Goal: Find specific page/section: Find specific page/section

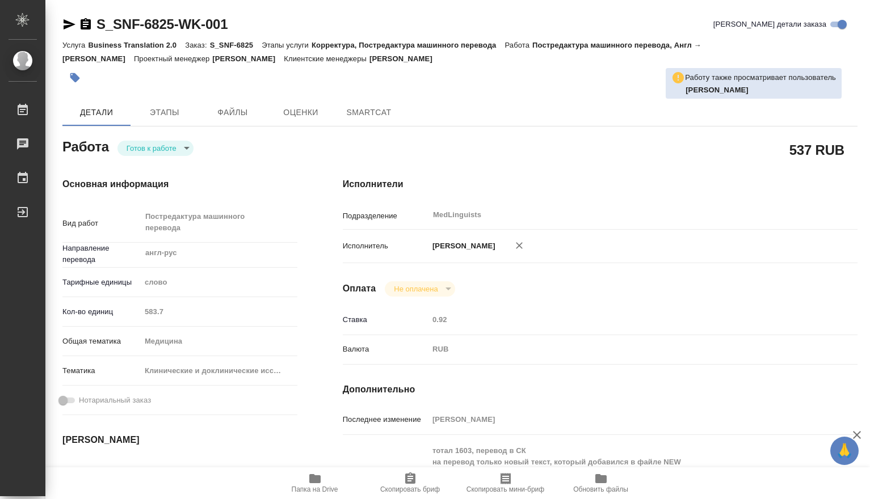
type textarea "x"
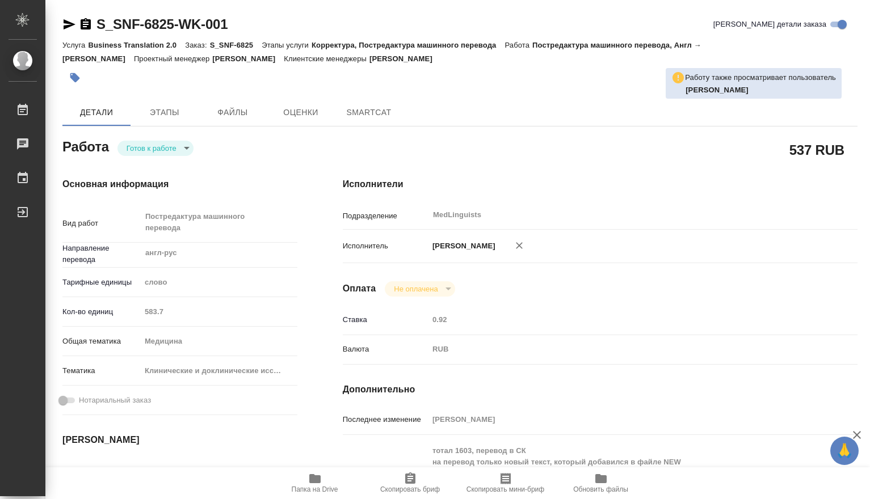
type textarea "x"
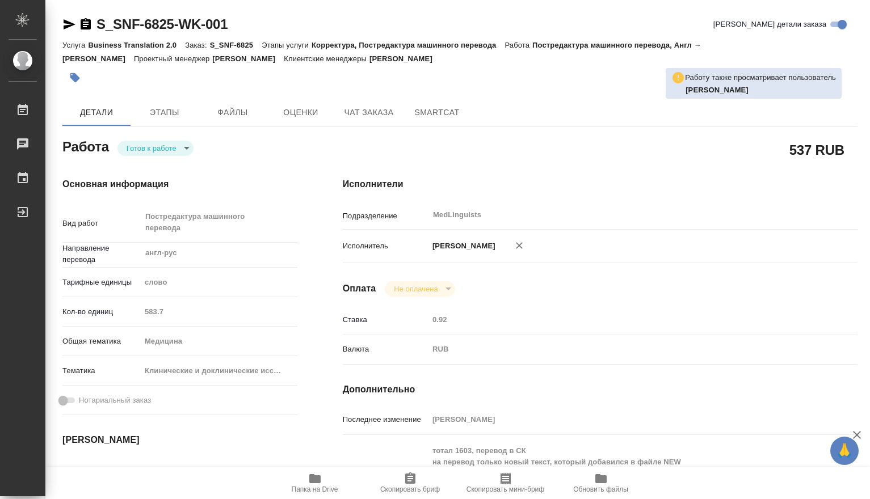
type textarea "x"
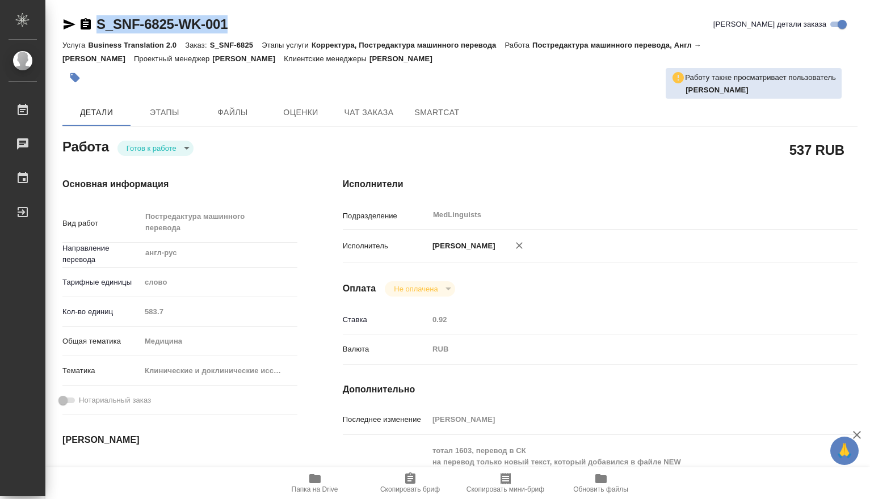
drag, startPoint x: 234, startPoint y: 27, endPoint x: 89, endPoint y: 22, distance: 144.8
click at [89, 22] on div "S_SNF-6825-WK-001 Кратко детали заказа" at bounding box center [459, 24] width 795 height 18
type textarea "x"
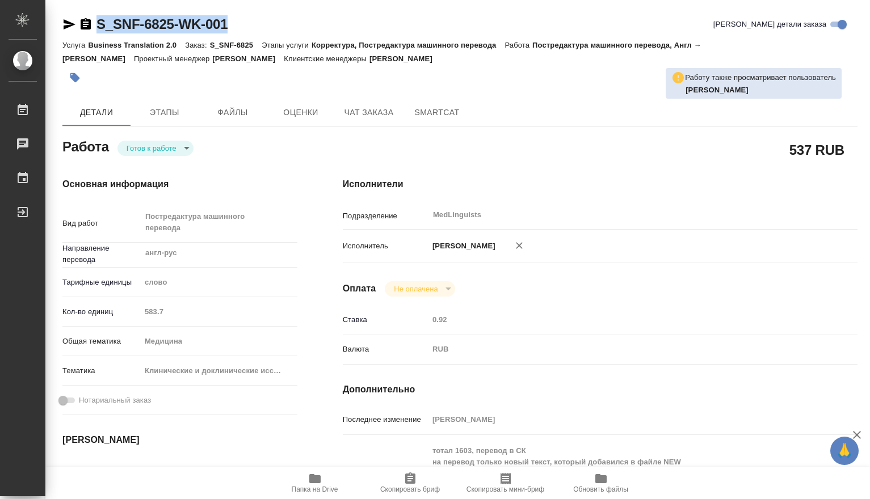
type textarea "x"
copy link "S_SNF-6825-WK-001"
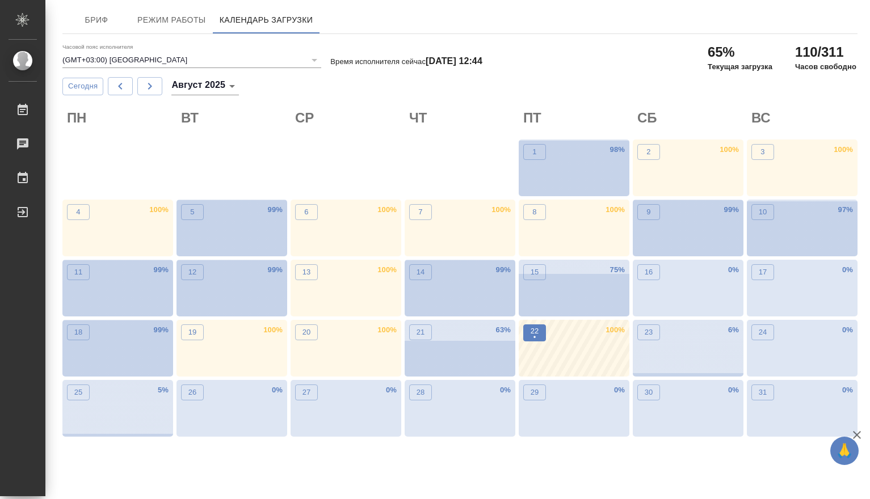
click at [537, 333] on p "•" at bounding box center [535, 337] width 9 height 11
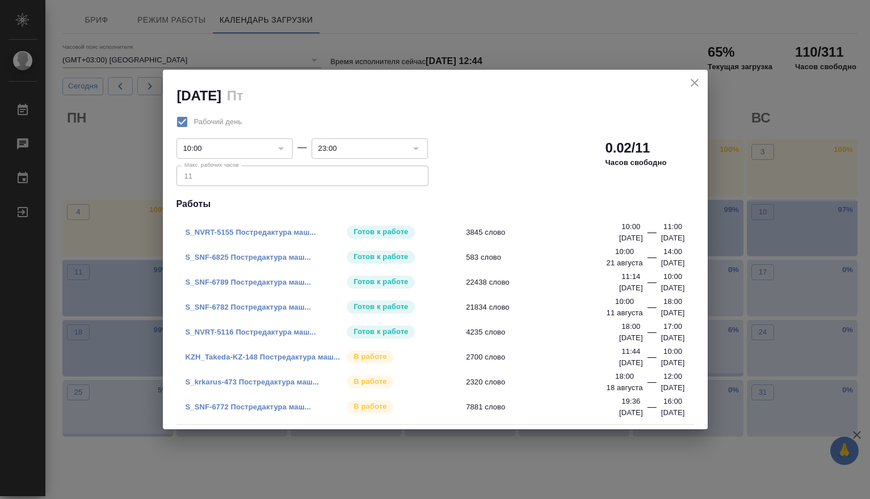
click at [251, 256] on link "S_SNF-6825 Постредактура маш..." at bounding box center [248, 257] width 125 height 9
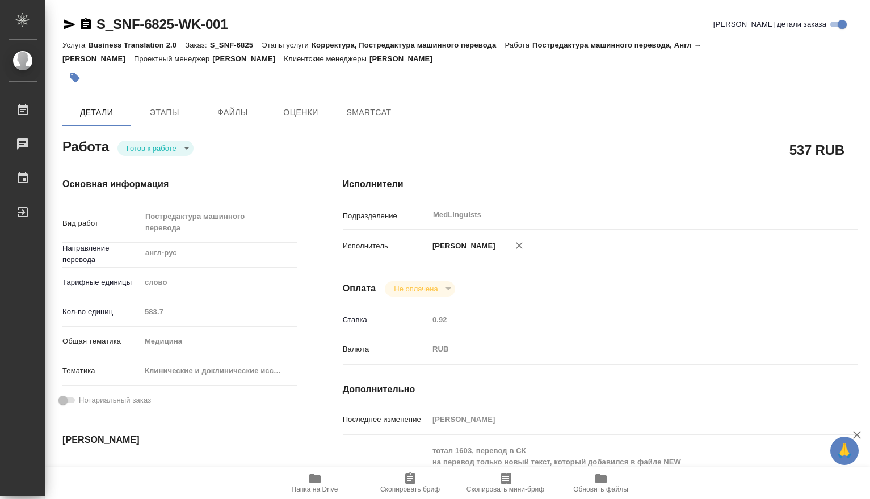
type textarea "x"
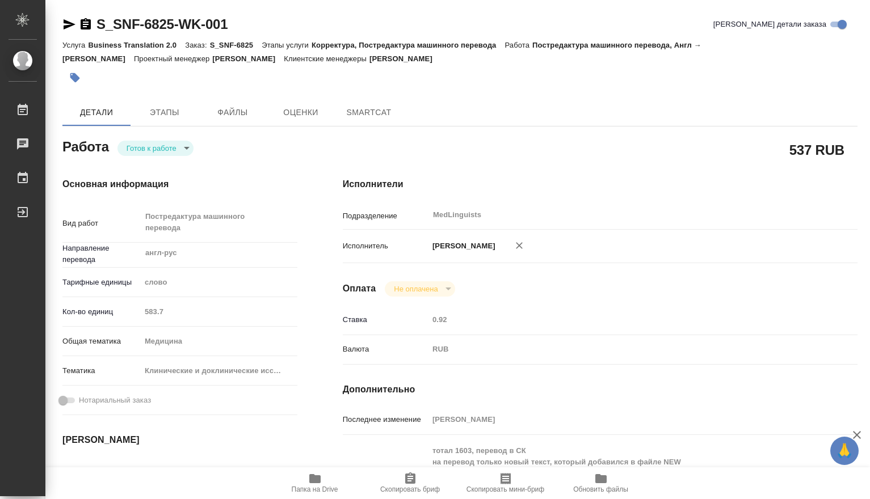
type textarea "x"
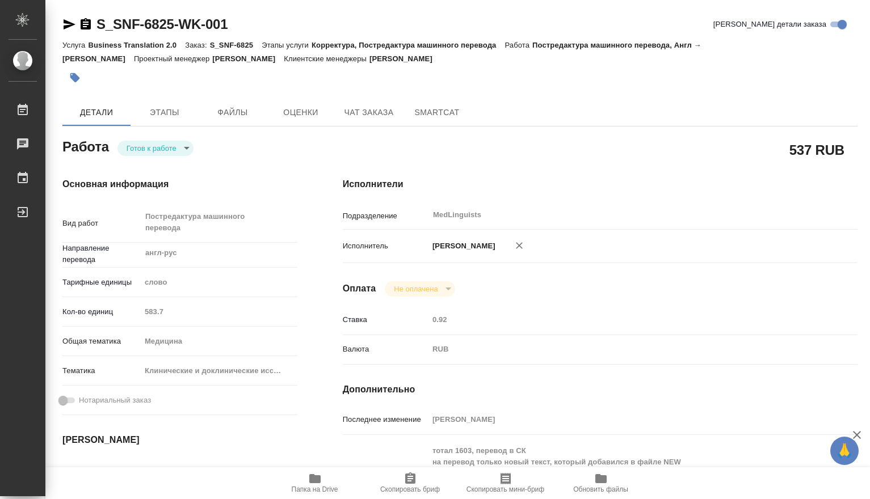
scroll to position [189, 0]
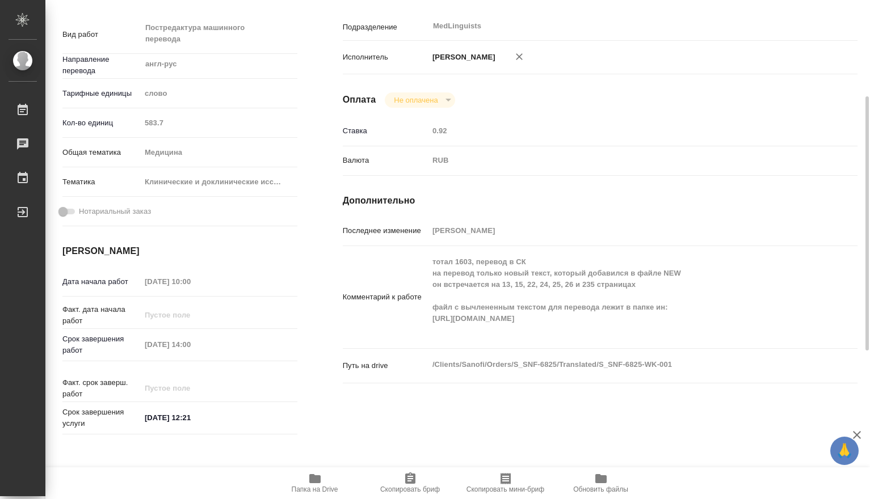
type textarea "x"
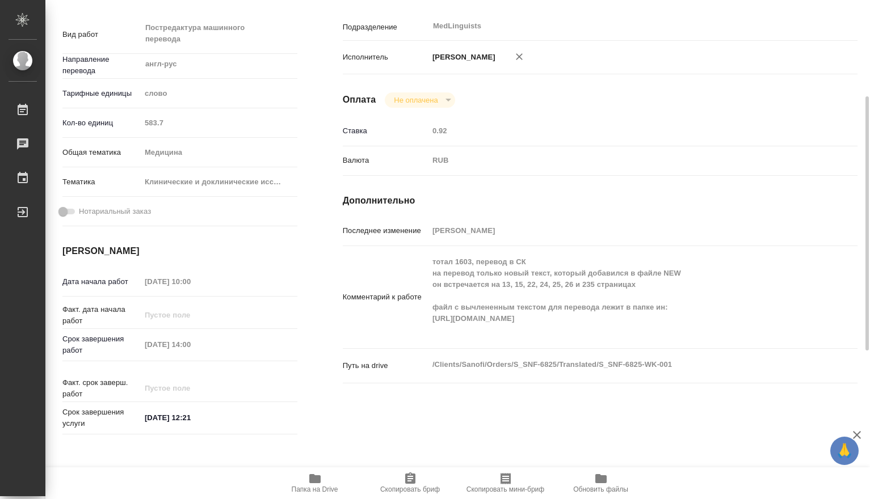
type textarea "x"
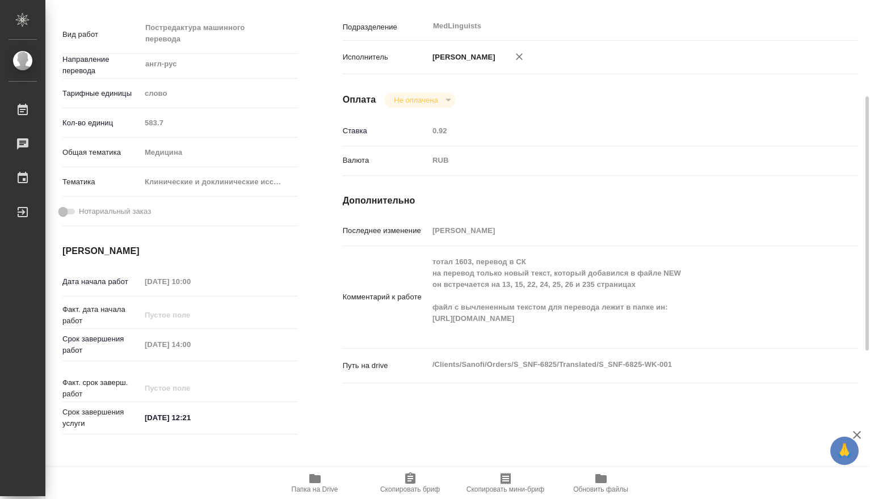
scroll to position [0, 0]
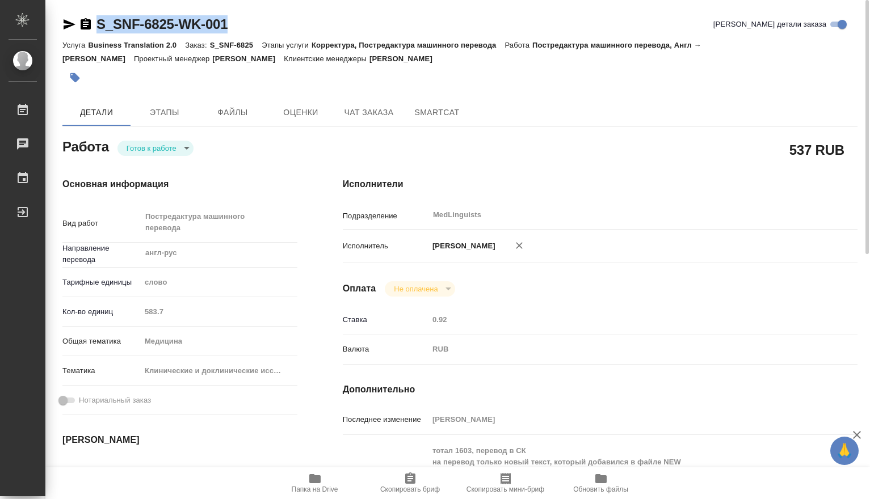
drag, startPoint x: 230, startPoint y: 23, endPoint x: 73, endPoint y: 12, distance: 157.0
click at [73, 12] on div "S_SNF-6825-WK-001 Кратко детали заказа Услуга Business Translation 2.0 Заказ: S…" at bounding box center [459, 495] width 807 height 991
copy link "S_SNF-6825-WK-001"
